Goal: Information Seeking & Learning: Learn about a topic

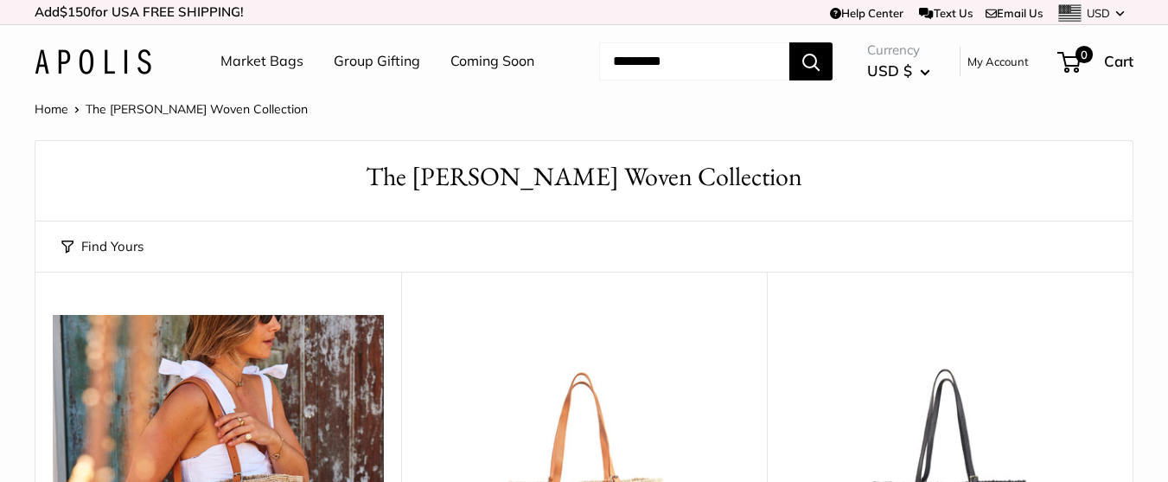
click at [269, 61] on link "Market Bags" at bounding box center [262, 61] width 83 height 26
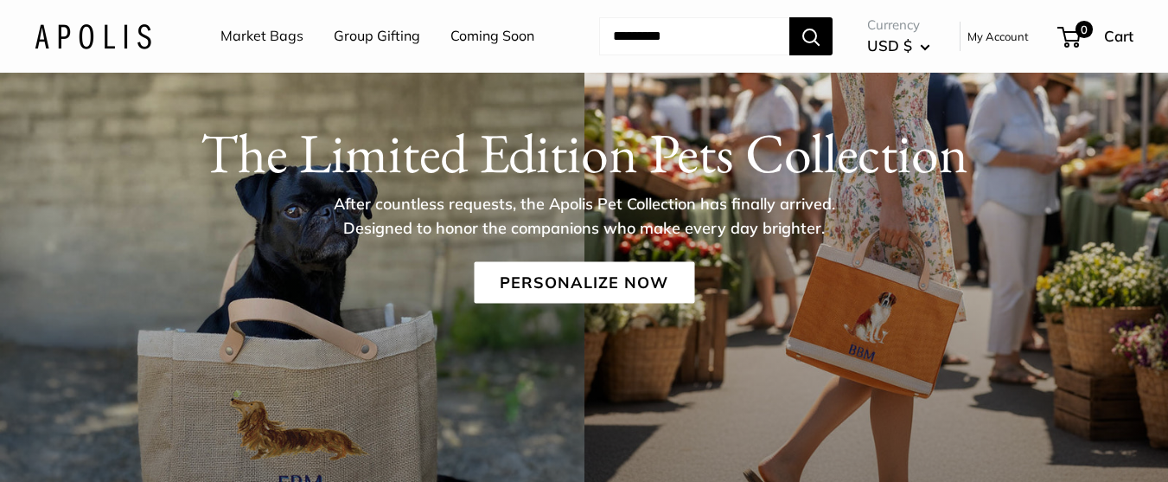
scroll to position [158, 0]
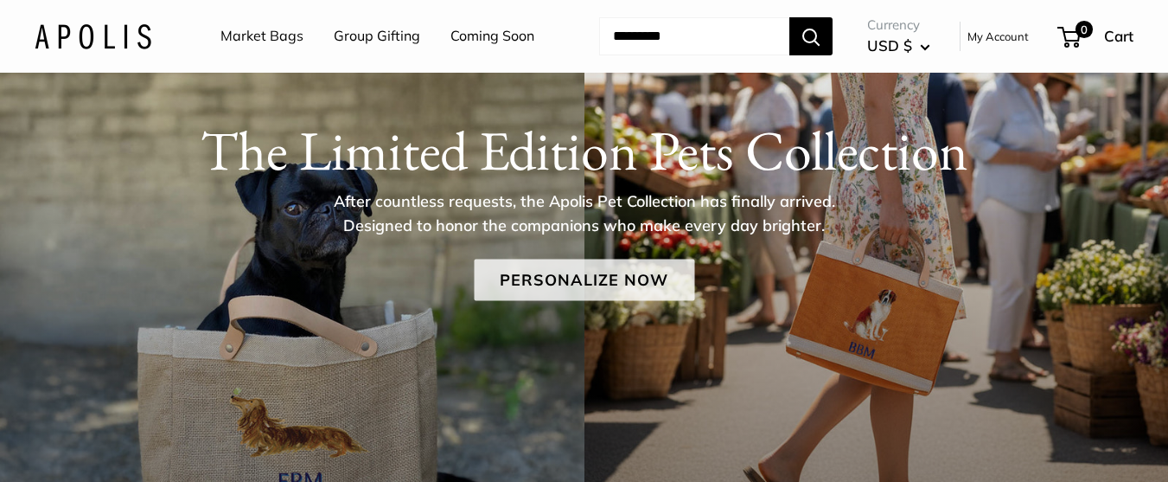
click at [571, 287] on link "Personalize Now" at bounding box center [584, 280] width 221 height 42
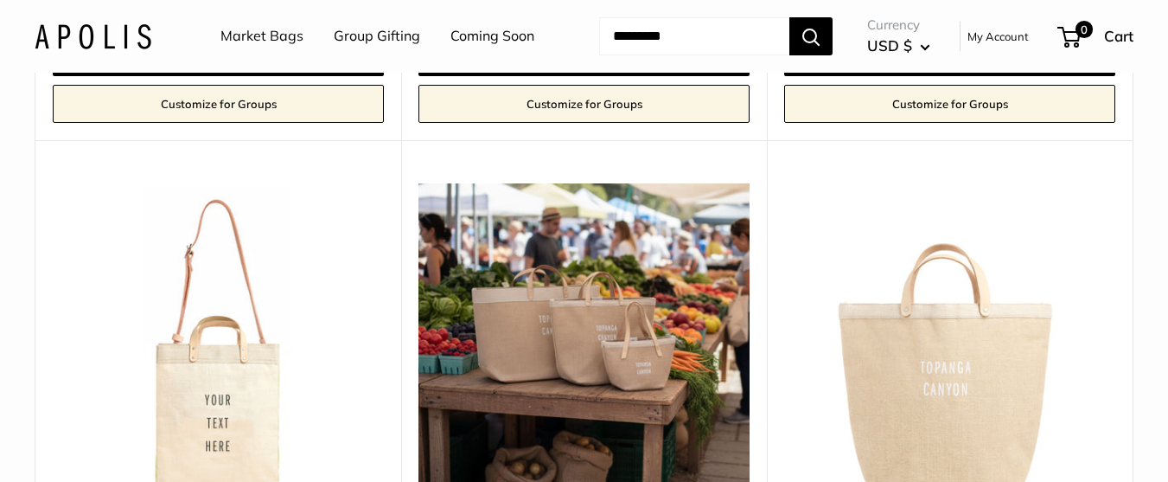
scroll to position [5570, 0]
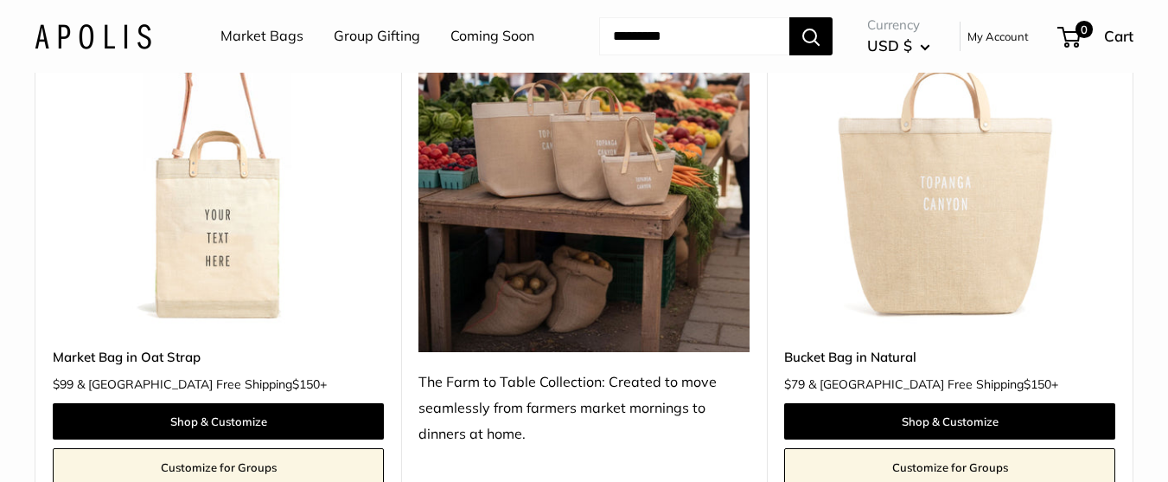
click at [286, 43] on link "Market Bags" at bounding box center [262, 36] width 83 height 26
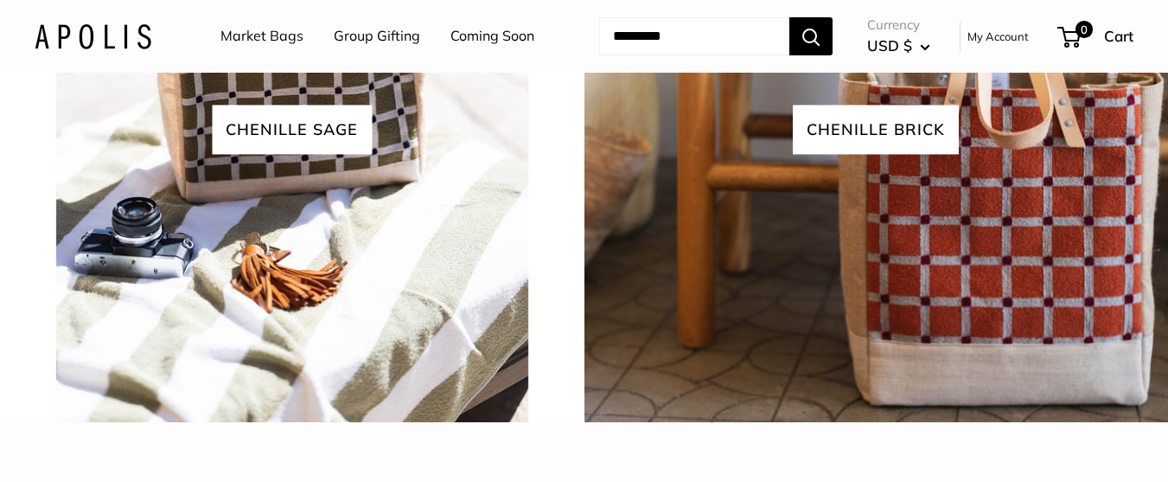
scroll to position [3967, 0]
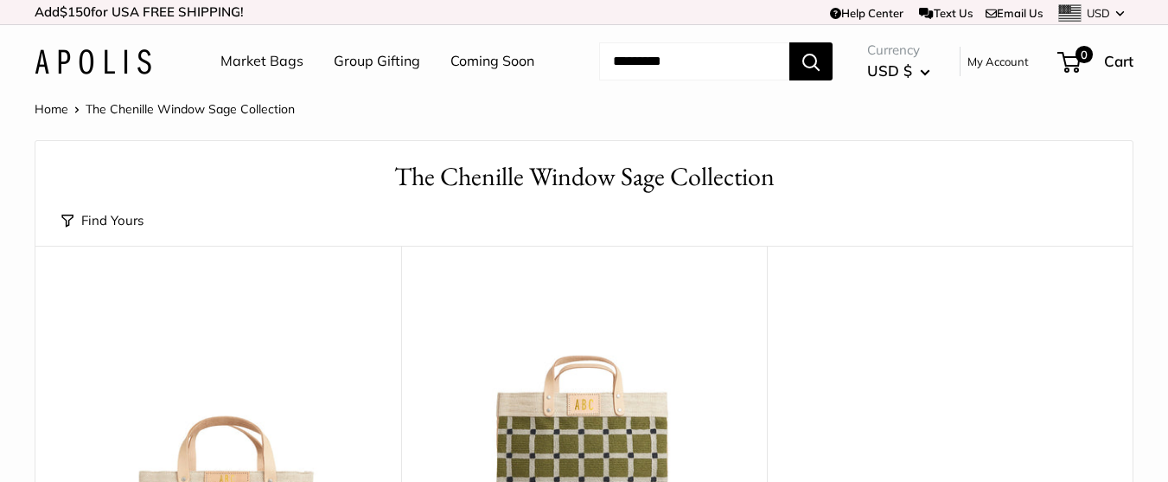
scroll to position [828, 0]
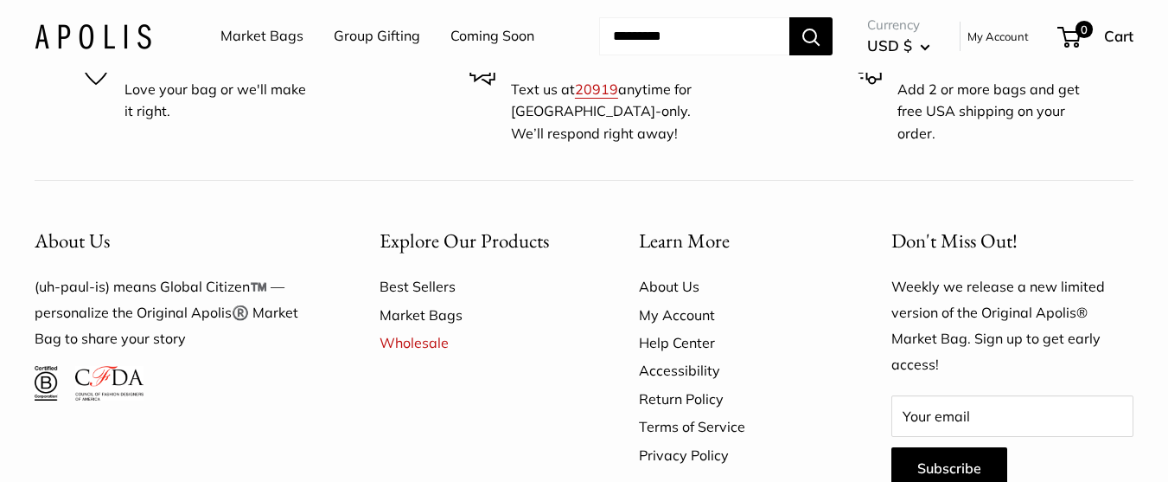
click at [438, 316] on link "Market Bags" at bounding box center [479, 315] width 199 height 28
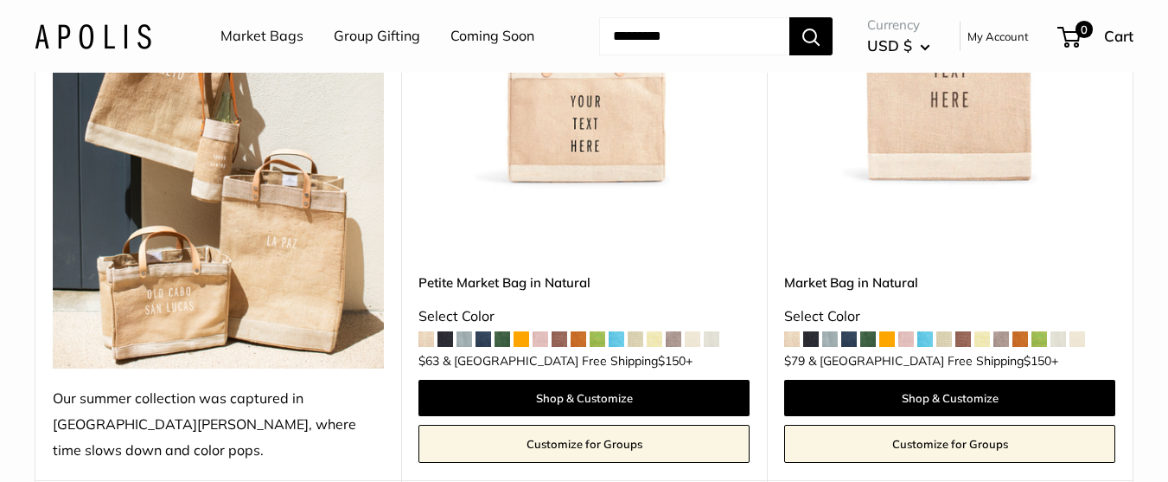
click at [0, 0] on img at bounding box center [0, 0] width 0 height 0
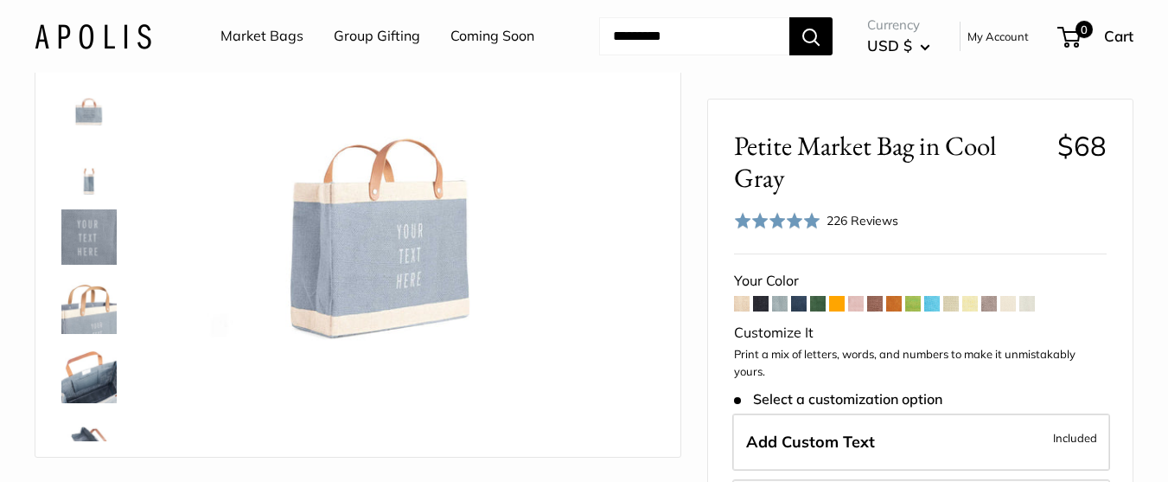
click at [880, 302] on span at bounding box center [875, 304] width 16 height 16
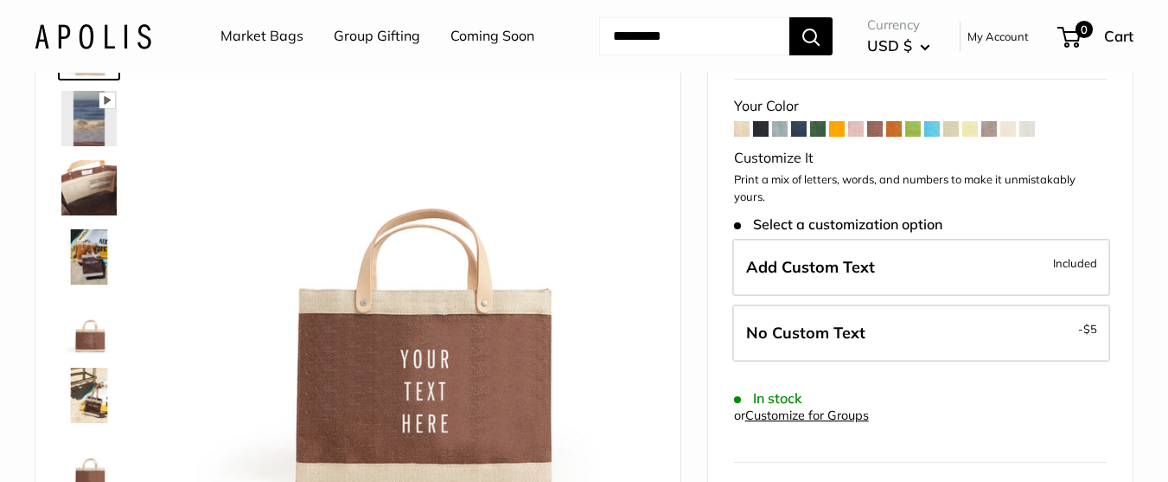
click at [1032, 132] on span at bounding box center [1028, 129] width 16 height 16
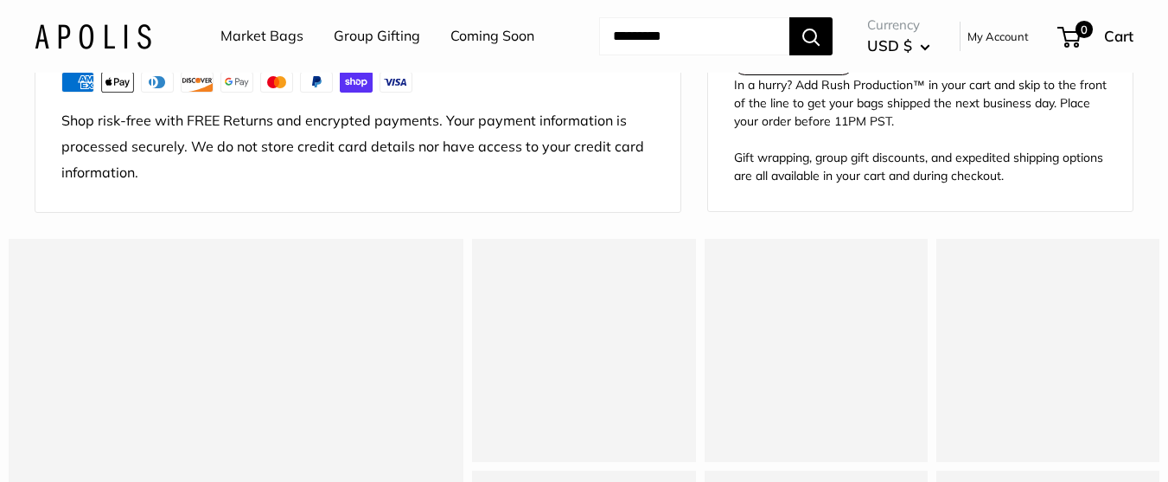
scroll to position [1579, 0]
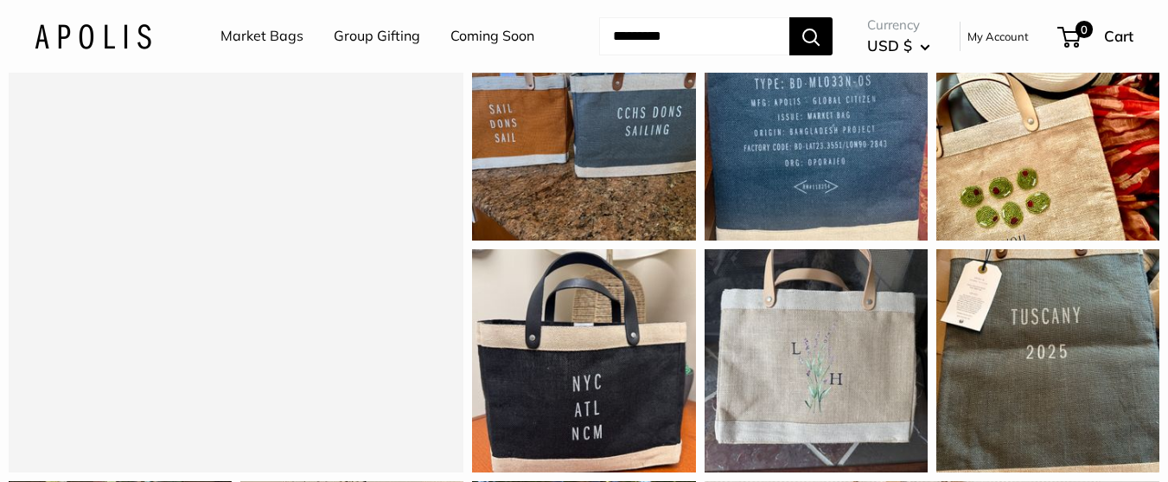
click at [274, 34] on link "Market Bags" at bounding box center [262, 36] width 83 height 26
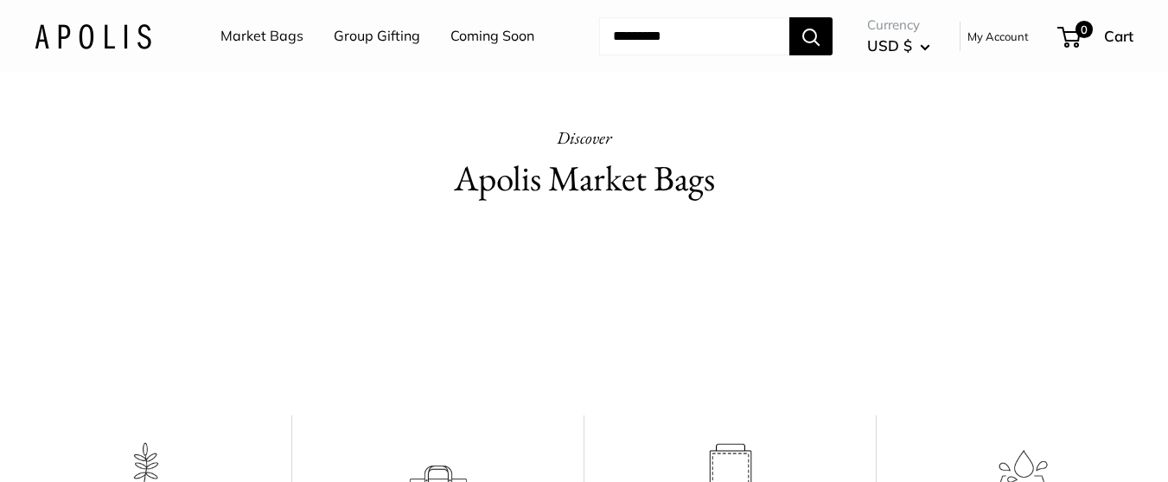
scroll to position [850, 0]
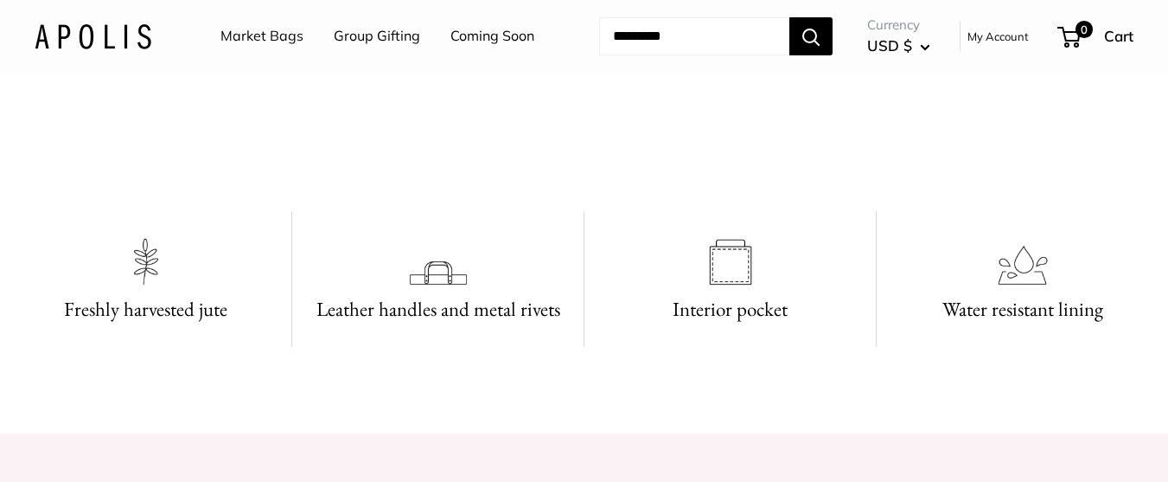
click at [471, 175] on video at bounding box center [584, 110] width 259 height 130
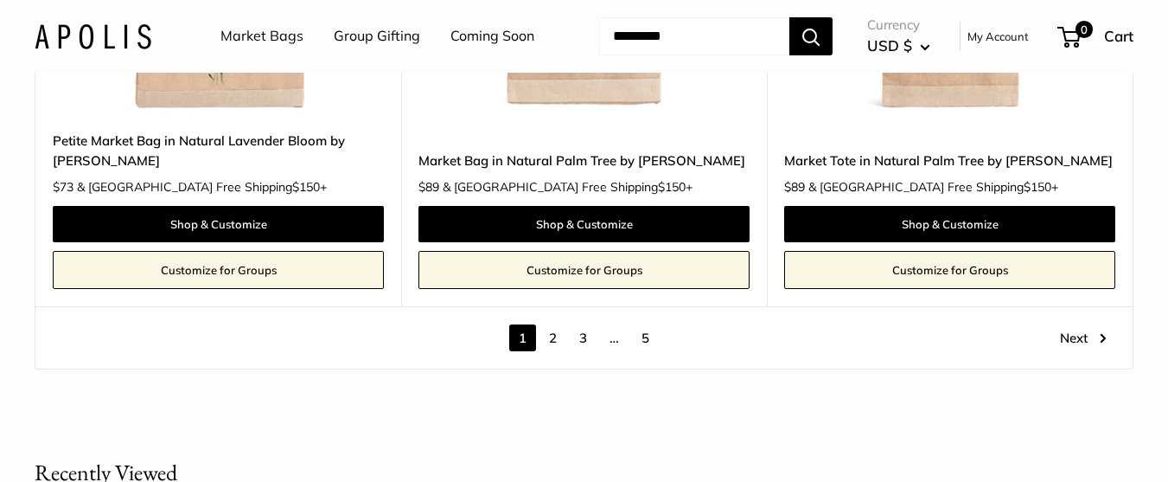
scroll to position [9649, 0]
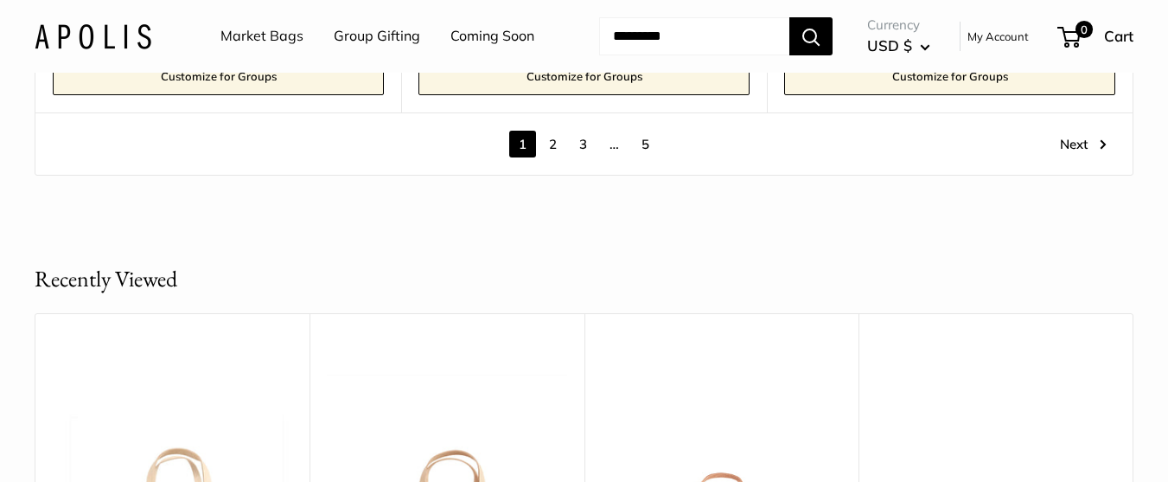
click at [554, 131] on link "2" at bounding box center [553, 144] width 27 height 27
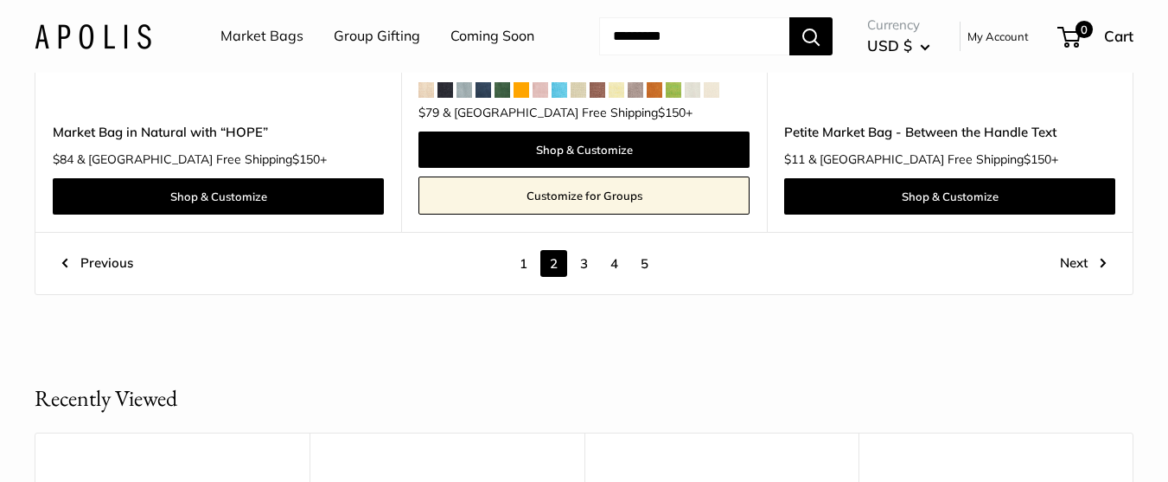
scroll to position [9381, 0]
